Goal: Navigation & Orientation: Find specific page/section

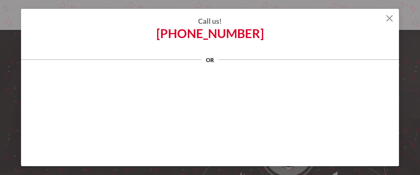
scroll to position [113, 0]
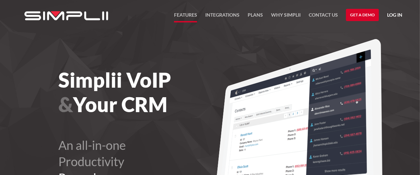
click at [180, 14] on link "FEATURES" at bounding box center [185, 17] width 23 height 12
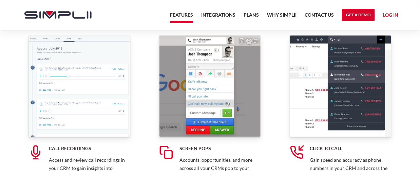
scroll to position [537, 0]
